Goal: Task Accomplishment & Management: Manage account settings

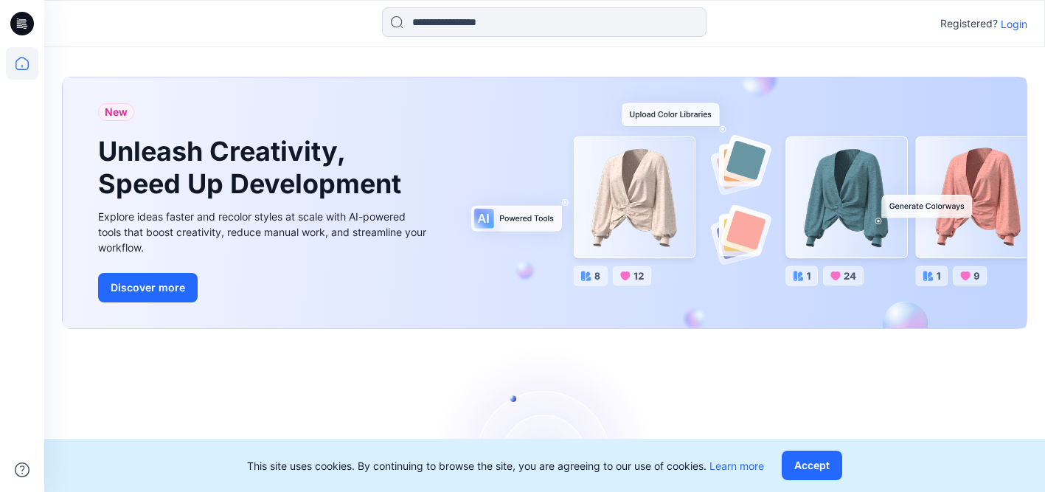
click at [1018, 27] on p "Login" at bounding box center [1014, 23] width 27 height 15
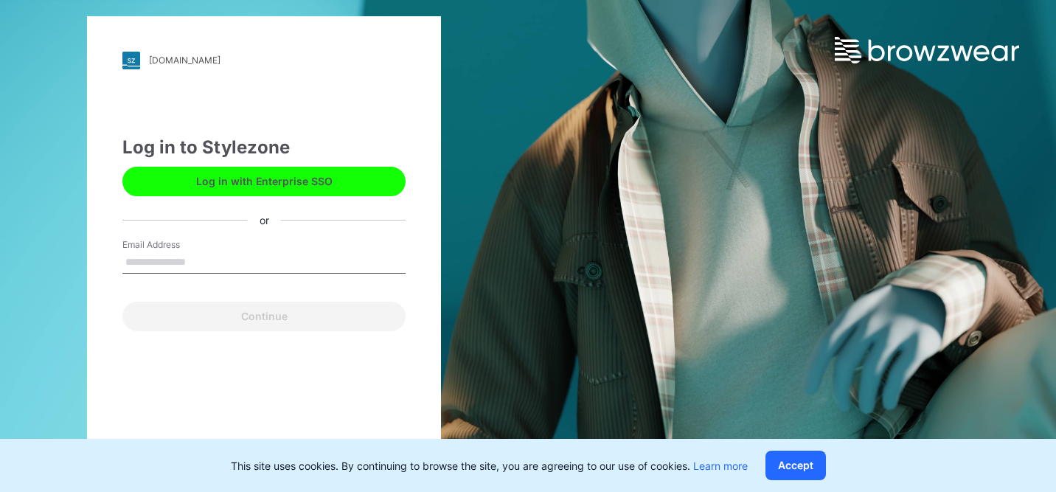
click at [303, 187] on button "Log in with Enterprise SSO" at bounding box center [263, 181] width 283 height 29
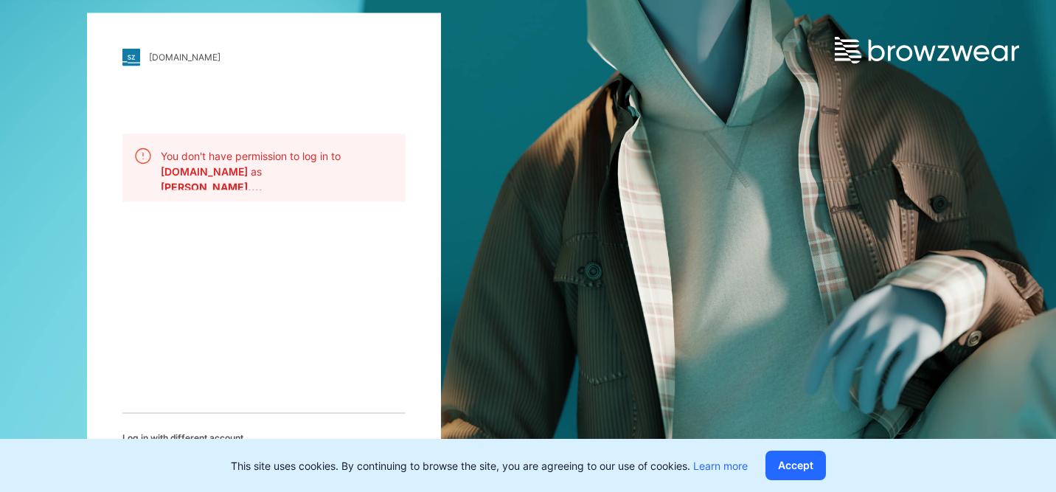
click at [349, 257] on div "[DOMAIN_NAME] Loading... You don't have permission to log in to [DOMAIN_NAME] a…" at bounding box center [264, 246] width 354 height 467
